Goal: Task Accomplishment & Management: Use online tool/utility

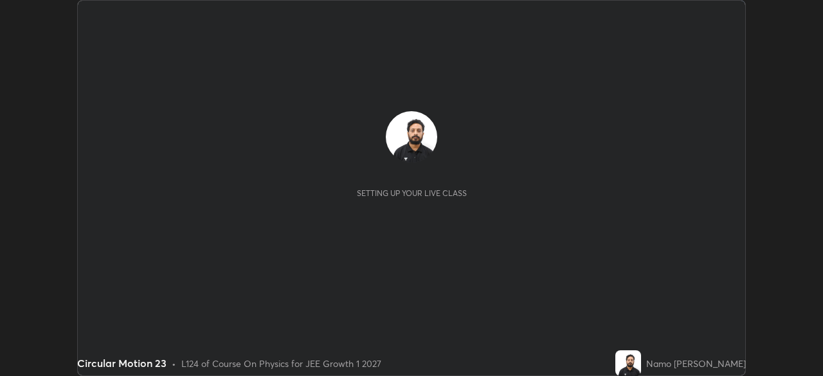
scroll to position [376, 823]
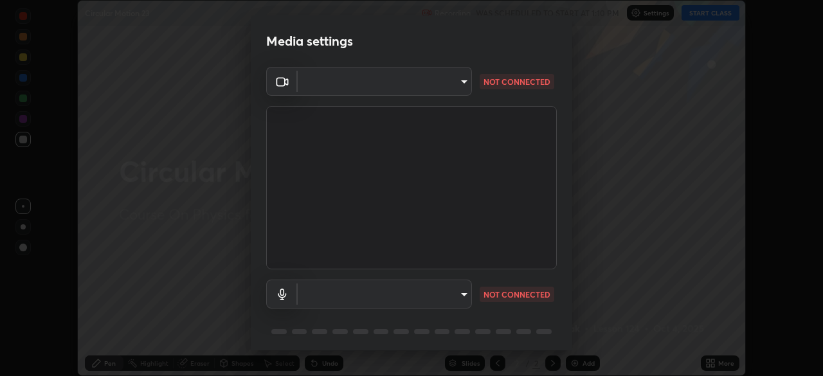
type input "e15fe1ebf70cde3bfcbeee335f8652014c7a9185cc29a01d69aea44f35fb34b8"
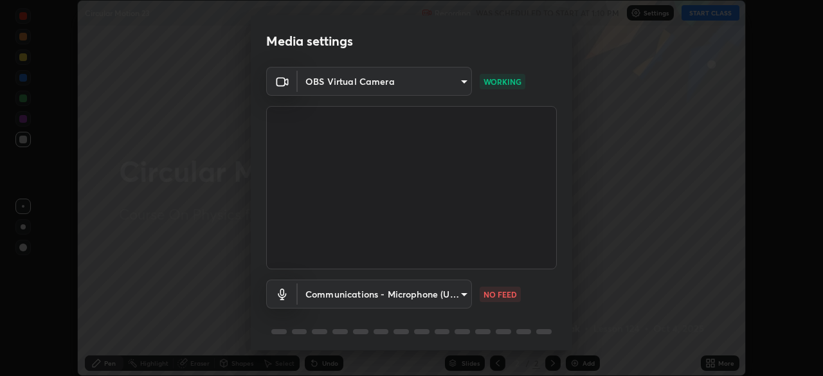
click at [465, 294] on body "Erase all Circular Motion 23 Recording WAS SCHEDULED TO START AT 1:10 PM Settin…" at bounding box center [411, 188] width 823 height 376
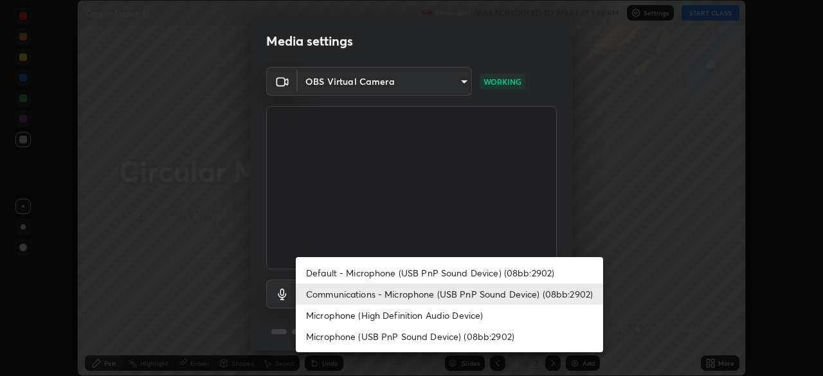
click at [455, 278] on li "Default - Microphone (USB PnP Sound Device) (08bb:2902)" at bounding box center [449, 272] width 307 height 21
type input "default"
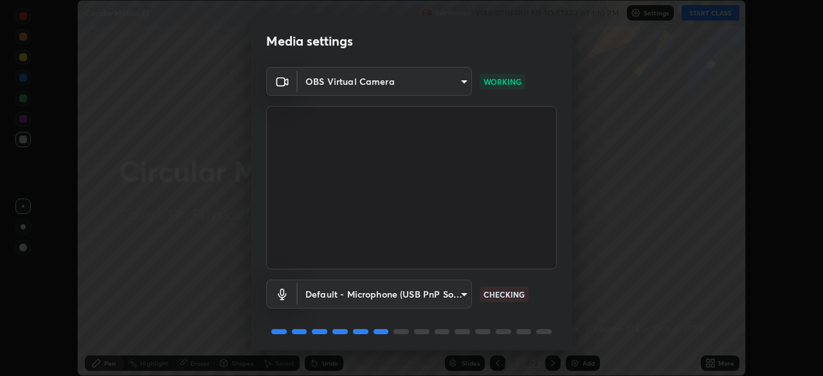
scroll to position [46, 0]
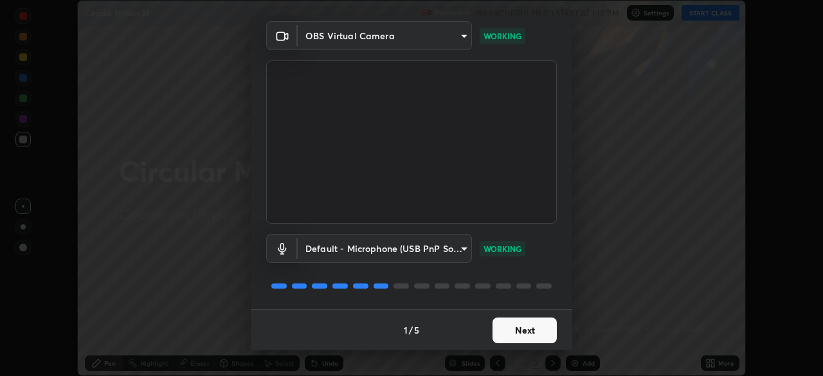
click at [515, 331] on button "Next" at bounding box center [524, 331] width 64 height 26
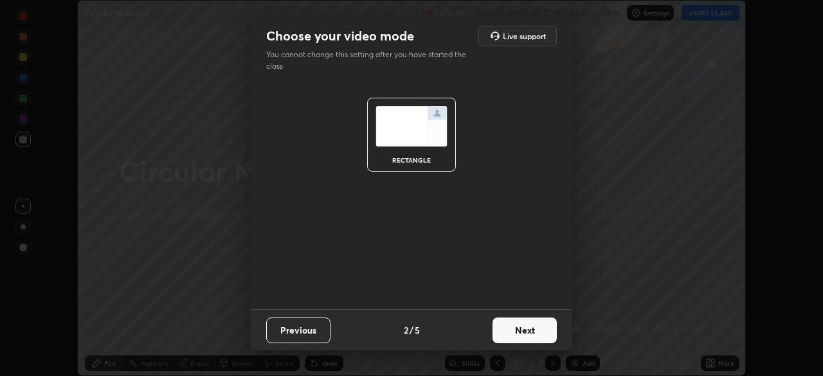
scroll to position [0, 0]
click at [522, 329] on button "Next" at bounding box center [524, 331] width 64 height 26
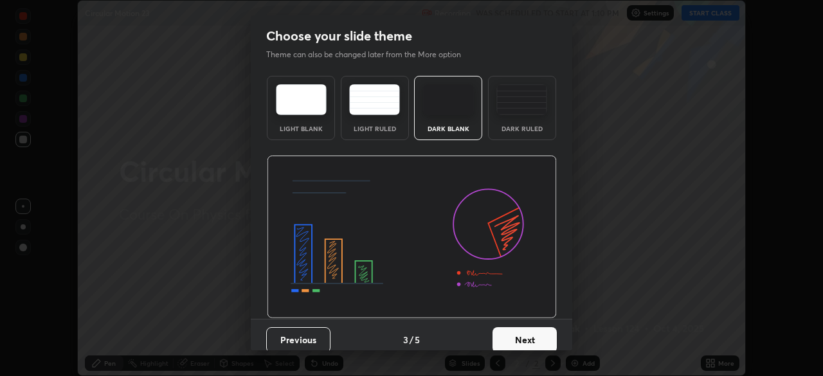
click at [532, 338] on button "Next" at bounding box center [524, 340] width 64 height 26
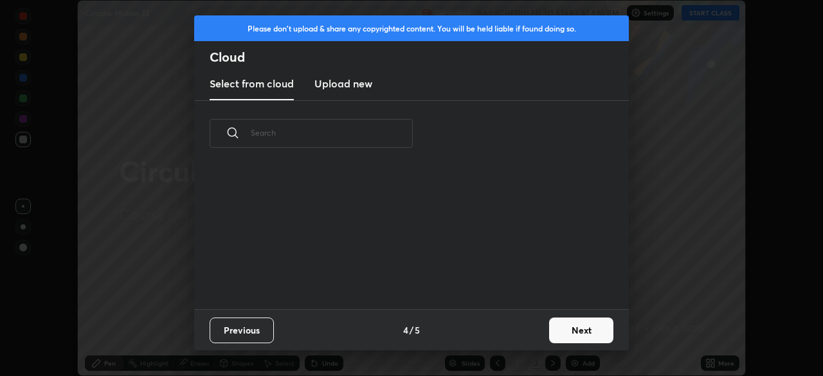
click at [570, 336] on button "Next" at bounding box center [581, 331] width 64 height 26
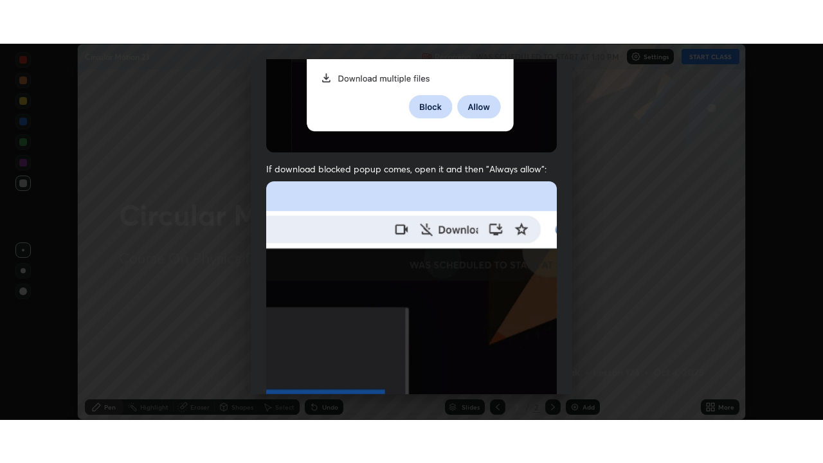
scroll to position [308, 0]
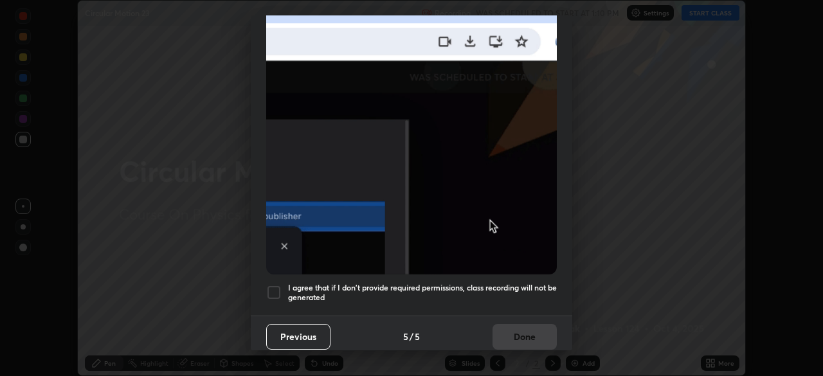
click at [278, 291] on div at bounding box center [273, 292] width 15 height 15
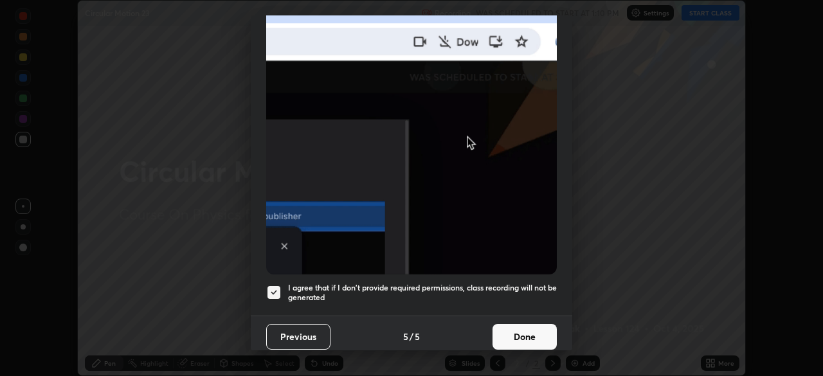
click at [525, 339] on button "Done" at bounding box center [524, 337] width 64 height 26
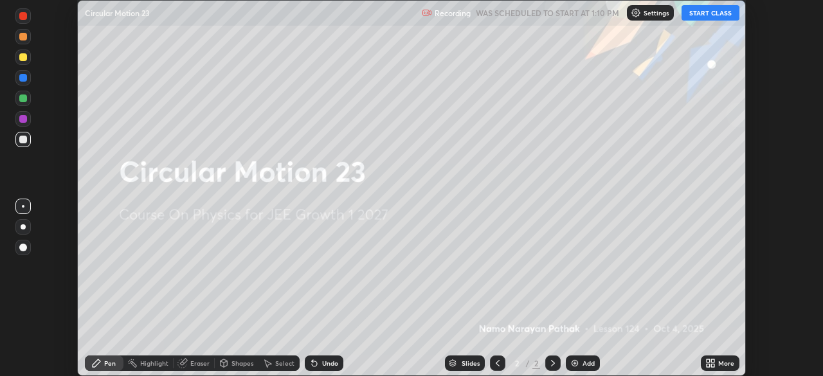
click at [705, 14] on button "START CLASS" at bounding box center [710, 12] width 58 height 15
click at [712, 365] on icon at bounding box center [712, 365] width 3 height 3
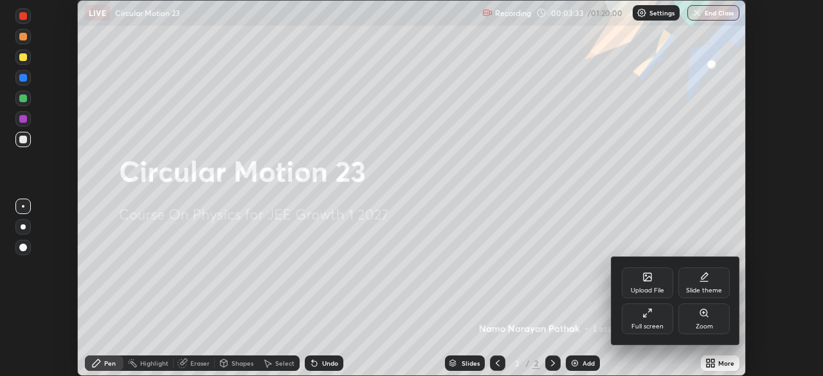
click at [650, 325] on div "Full screen" at bounding box center [647, 326] width 32 height 6
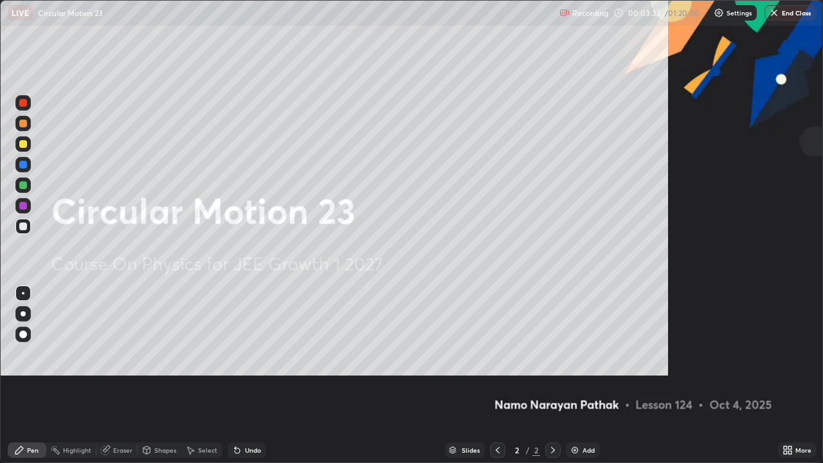
scroll to position [463, 823]
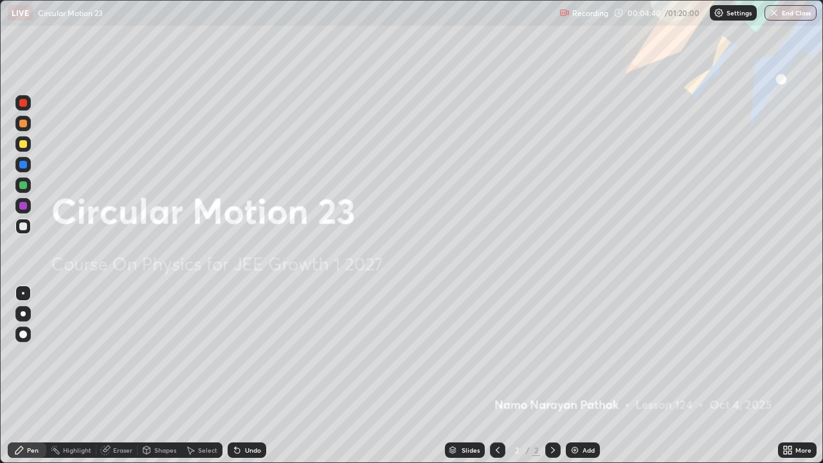
click at [573, 375] on img at bounding box center [575, 450] width 10 height 10
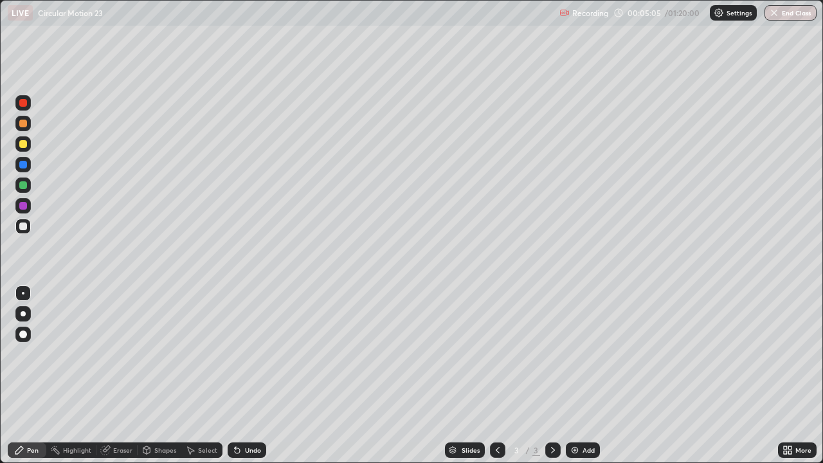
click at [23, 127] on div at bounding box center [23, 124] width 8 height 8
click at [23, 163] on div at bounding box center [23, 165] width 8 height 8
click at [24, 206] on div at bounding box center [23, 206] width 8 height 8
click at [23, 118] on div at bounding box center [22, 123] width 15 height 15
click at [29, 185] on div at bounding box center [22, 184] width 15 height 15
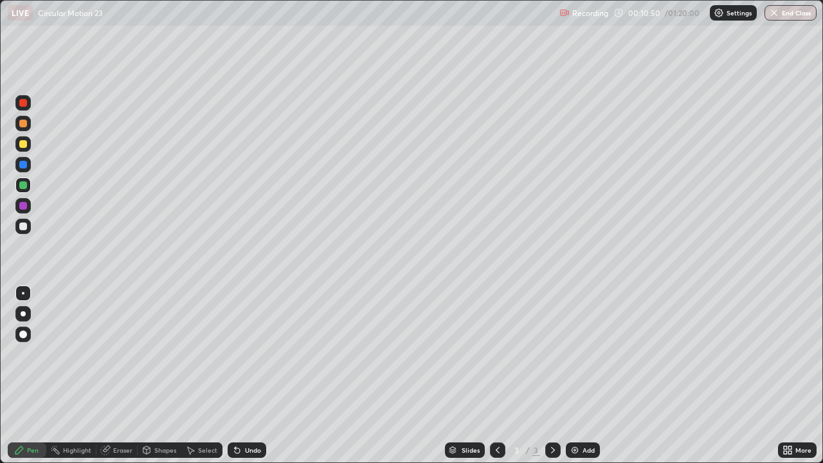
click at [25, 227] on div at bounding box center [23, 226] width 8 height 8
click at [28, 206] on div at bounding box center [22, 205] width 15 height 15
click at [21, 125] on div at bounding box center [23, 124] width 8 height 8
click at [577, 375] on img at bounding box center [575, 450] width 10 height 10
click at [24, 163] on div at bounding box center [23, 165] width 8 height 8
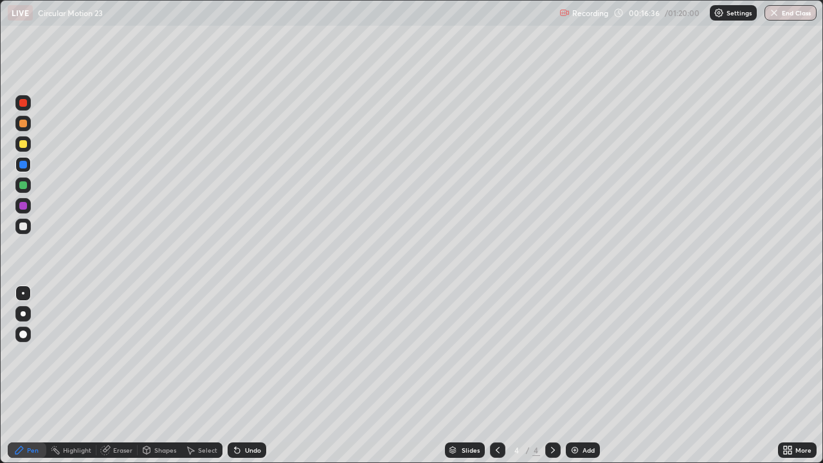
click at [26, 208] on div at bounding box center [22, 205] width 15 height 15
click at [23, 188] on div at bounding box center [23, 185] width 8 height 8
click at [127, 375] on div "Eraser" at bounding box center [122, 450] width 19 height 6
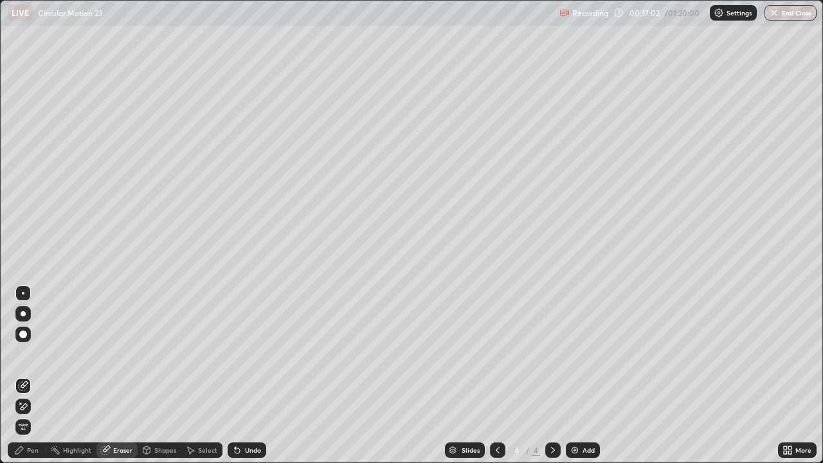
click at [32, 375] on div "Pen" at bounding box center [33, 450] width 12 height 6
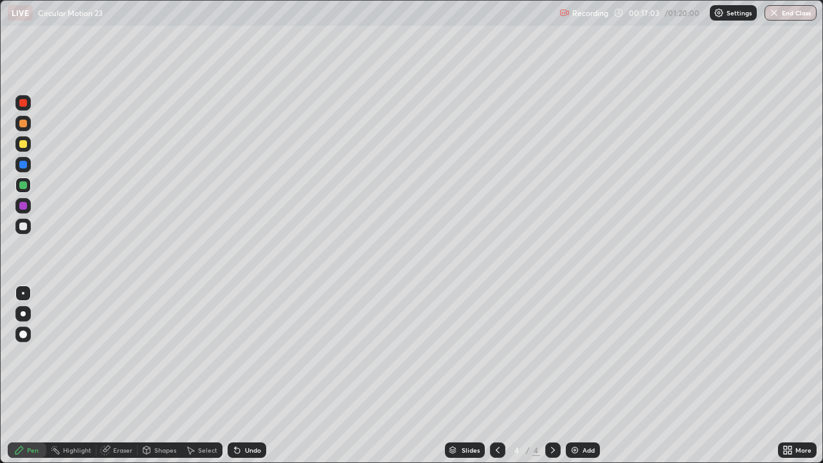
click at [24, 123] on div at bounding box center [23, 124] width 8 height 8
click at [572, 375] on img at bounding box center [575, 450] width 10 height 10
click at [578, 375] on img at bounding box center [575, 450] width 10 height 10
click at [23, 161] on div at bounding box center [23, 165] width 8 height 8
click at [25, 125] on div at bounding box center [23, 124] width 8 height 8
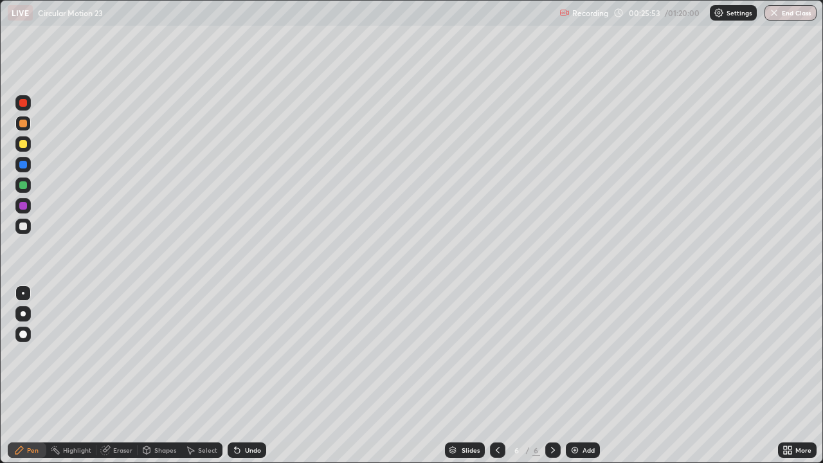
click at [26, 205] on div at bounding box center [23, 206] width 8 height 8
click at [22, 183] on div at bounding box center [23, 185] width 8 height 8
click at [23, 206] on div at bounding box center [23, 206] width 8 height 8
click at [24, 165] on div at bounding box center [23, 165] width 8 height 8
click at [22, 142] on div at bounding box center [23, 144] width 8 height 8
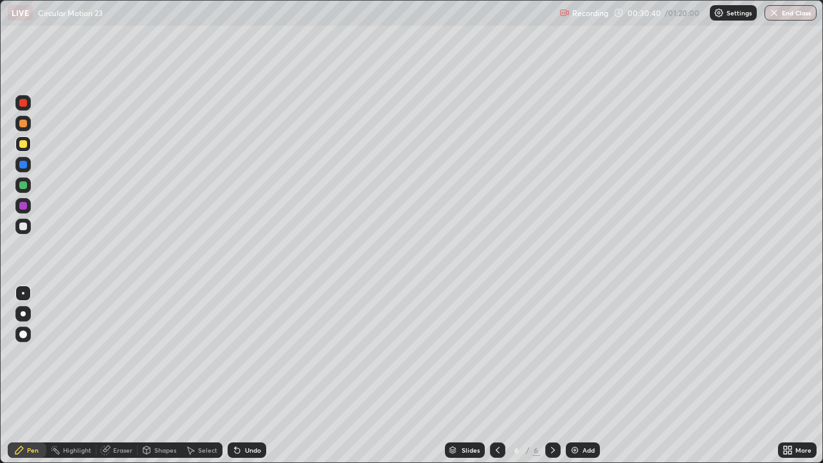
click at [581, 375] on div "Add" at bounding box center [583, 449] width 34 height 15
click at [26, 124] on div at bounding box center [23, 124] width 8 height 8
click at [29, 167] on div at bounding box center [22, 164] width 15 height 15
click at [23, 124] on div at bounding box center [23, 124] width 8 height 8
click at [579, 375] on img at bounding box center [575, 450] width 10 height 10
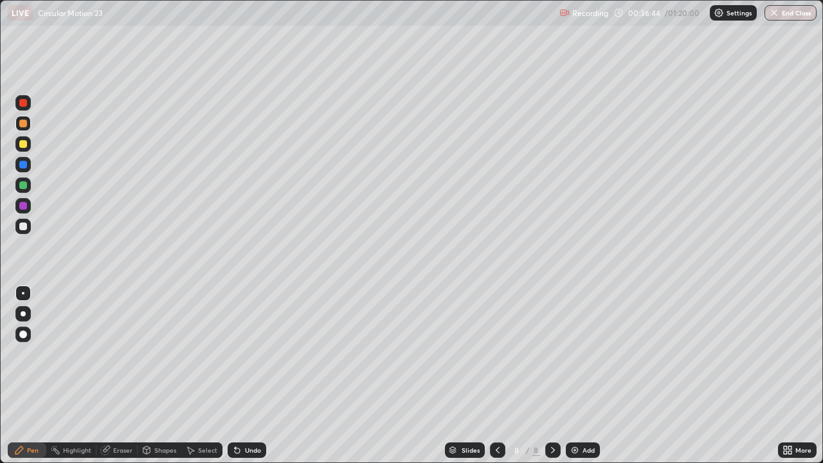
click at [24, 165] on div at bounding box center [23, 165] width 8 height 8
click at [570, 375] on img at bounding box center [575, 450] width 10 height 10
click at [23, 127] on div at bounding box center [23, 124] width 8 height 8
click at [24, 206] on div at bounding box center [23, 206] width 8 height 8
click at [24, 186] on div at bounding box center [23, 185] width 8 height 8
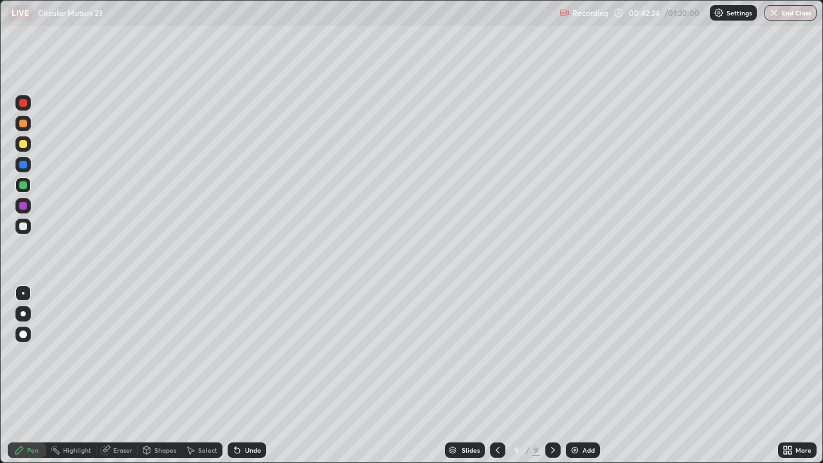
click at [23, 124] on div at bounding box center [23, 124] width 8 height 8
click at [23, 206] on div at bounding box center [23, 206] width 8 height 8
click at [26, 121] on div at bounding box center [23, 124] width 8 height 8
click at [553, 375] on icon at bounding box center [553, 450] width 10 height 10
click at [577, 375] on img at bounding box center [575, 450] width 10 height 10
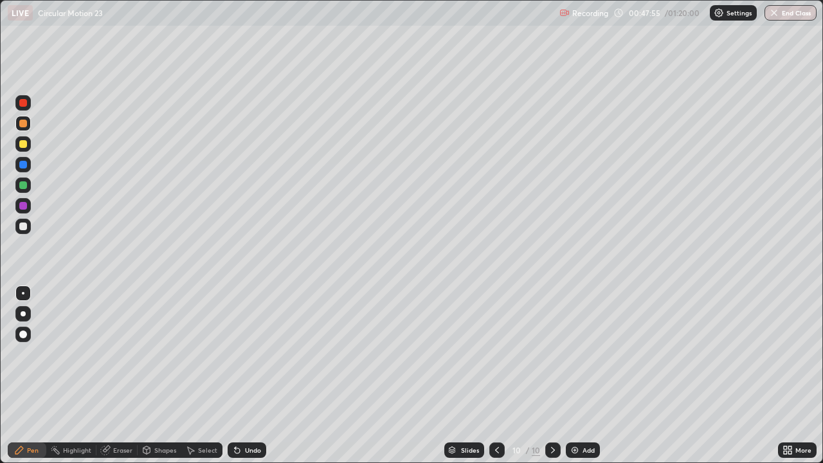
click at [22, 122] on div at bounding box center [23, 124] width 8 height 8
click at [28, 168] on div at bounding box center [22, 164] width 15 height 15
click at [25, 208] on div at bounding box center [23, 206] width 8 height 8
click at [23, 186] on div at bounding box center [23, 185] width 8 height 8
click at [30, 125] on div at bounding box center [22, 123] width 15 height 15
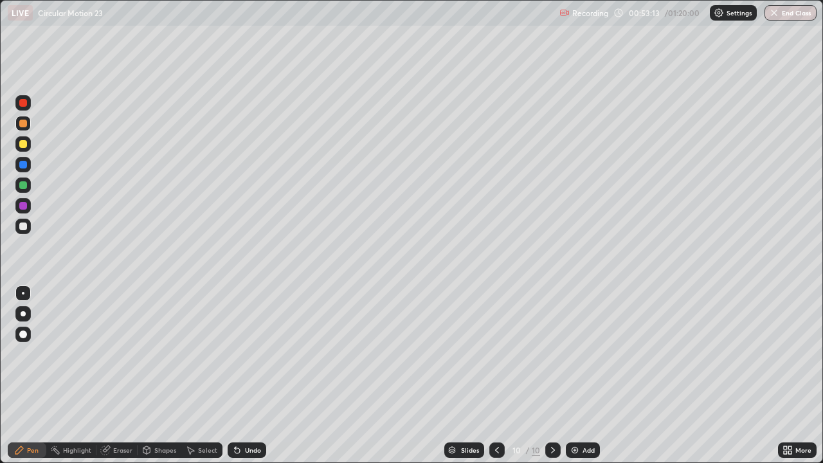
click at [26, 207] on div at bounding box center [23, 206] width 8 height 8
click at [23, 129] on div at bounding box center [22, 123] width 15 height 15
click at [24, 129] on div at bounding box center [22, 123] width 15 height 15
click at [574, 375] on img at bounding box center [575, 450] width 10 height 10
click at [21, 125] on div at bounding box center [23, 124] width 8 height 8
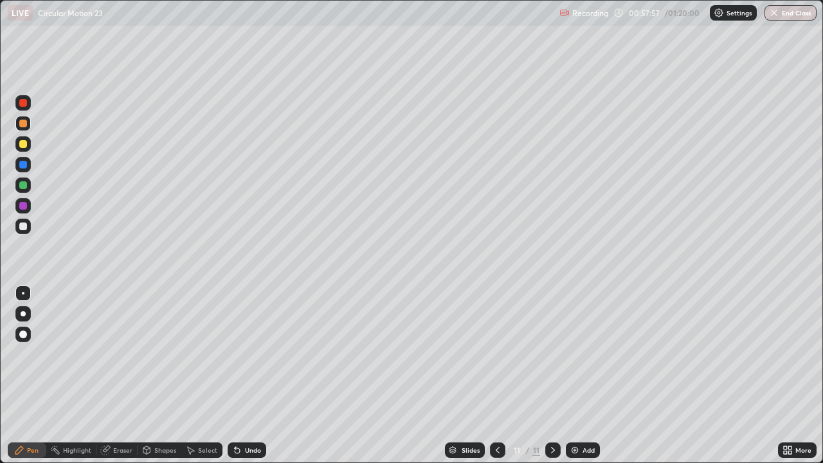
click at [24, 165] on div at bounding box center [23, 165] width 8 height 8
click at [23, 128] on div at bounding box center [22, 123] width 15 height 15
click at [23, 185] on div at bounding box center [23, 185] width 8 height 8
click at [24, 205] on div at bounding box center [23, 206] width 8 height 8
click at [24, 228] on div at bounding box center [23, 226] width 8 height 8
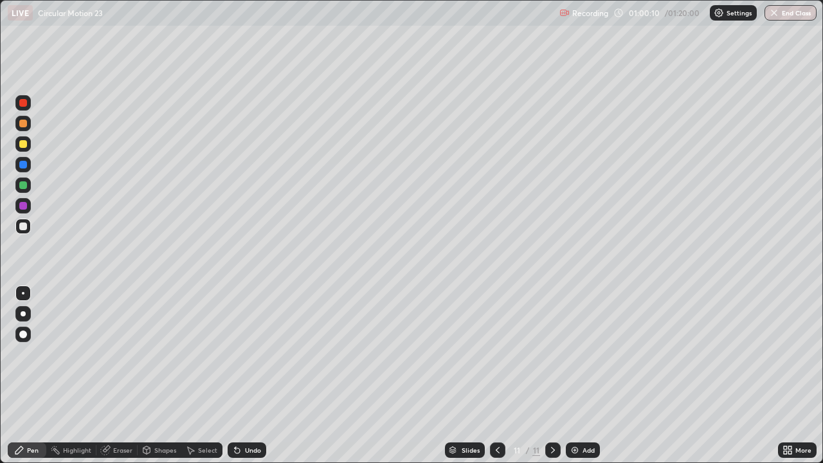
click at [24, 123] on div at bounding box center [23, 124] width 8 height 8
click at [575, 375] on img at bounding box center [575, 450] width 10 height 10
click at [496, 375] on icon at bounding box center [497, 450] width 10 height 10
click at [550, 375] on icon at bounding box center [553, 450] width 10 height 10
click at [788, 11] on button "End Class" at bounding box center [790, 12] width 52 height 15
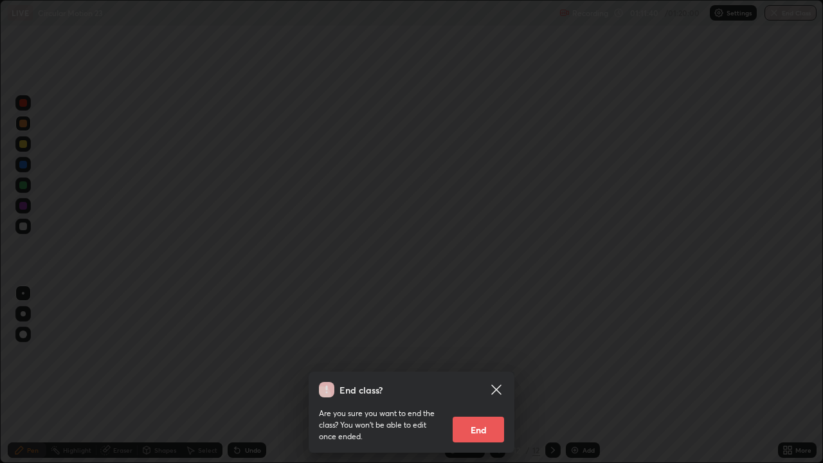
click at [480, 375] on button "End" at bounding box center [478, 430] width 51 height 26
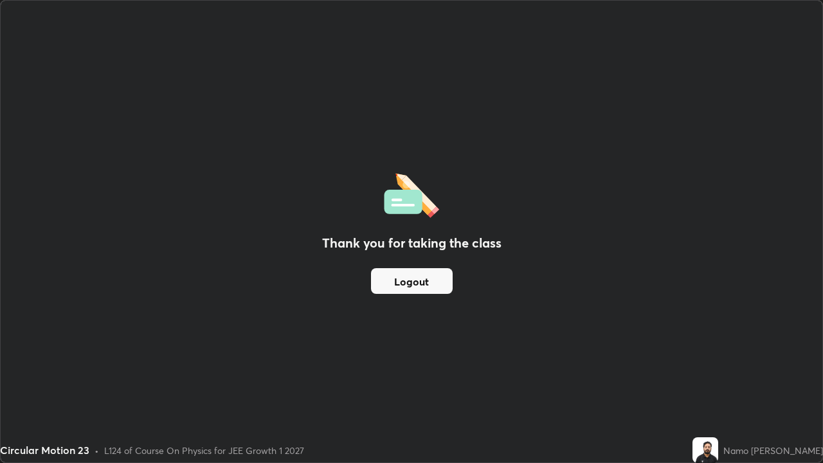
click at [426, 286] on button "Logout" at bounding box center [412, 281] width 82 height 26
